Goal: Browse casually

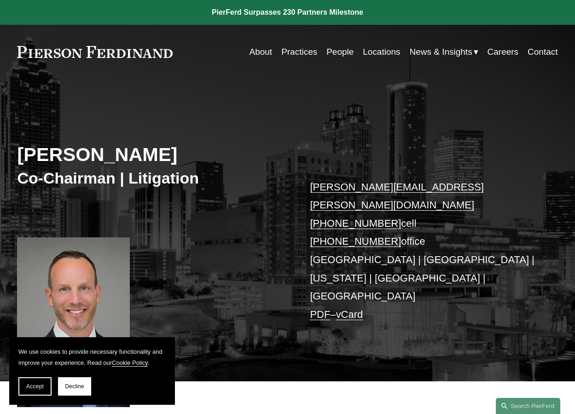
click at [278, 14] on link at bounding box center [287, 12] width 575 height 25
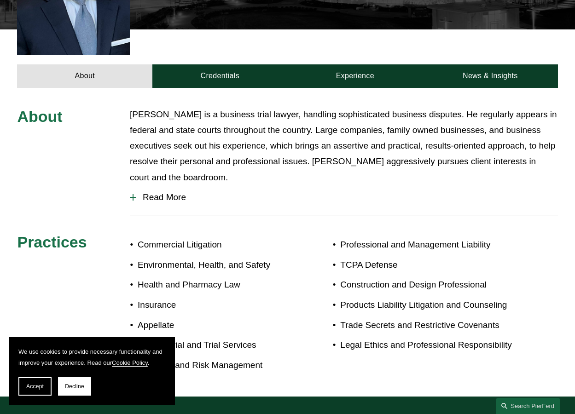
scroll to position [368, 0]
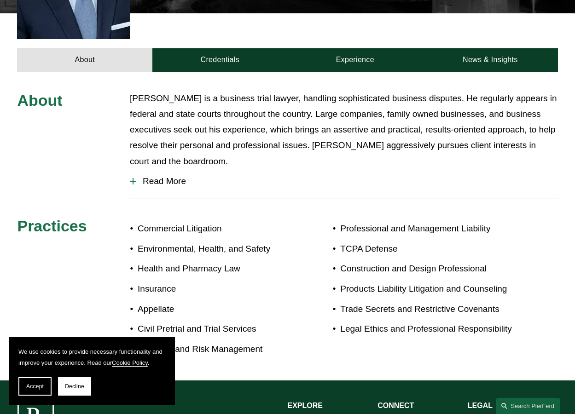
click at [165, 176] on span "Read More" at bounding box center [346, 181] width 421 height 10
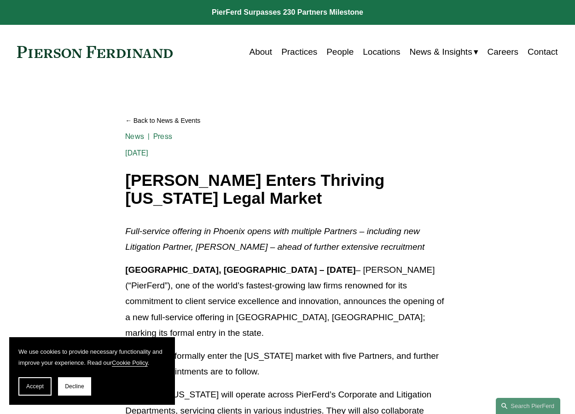
click at [362, 146] on div "[DATE] Written By [PERSON_NAME]" at bounding box center [287, 148] width 324 height 17
